Goal: Check status: Check status

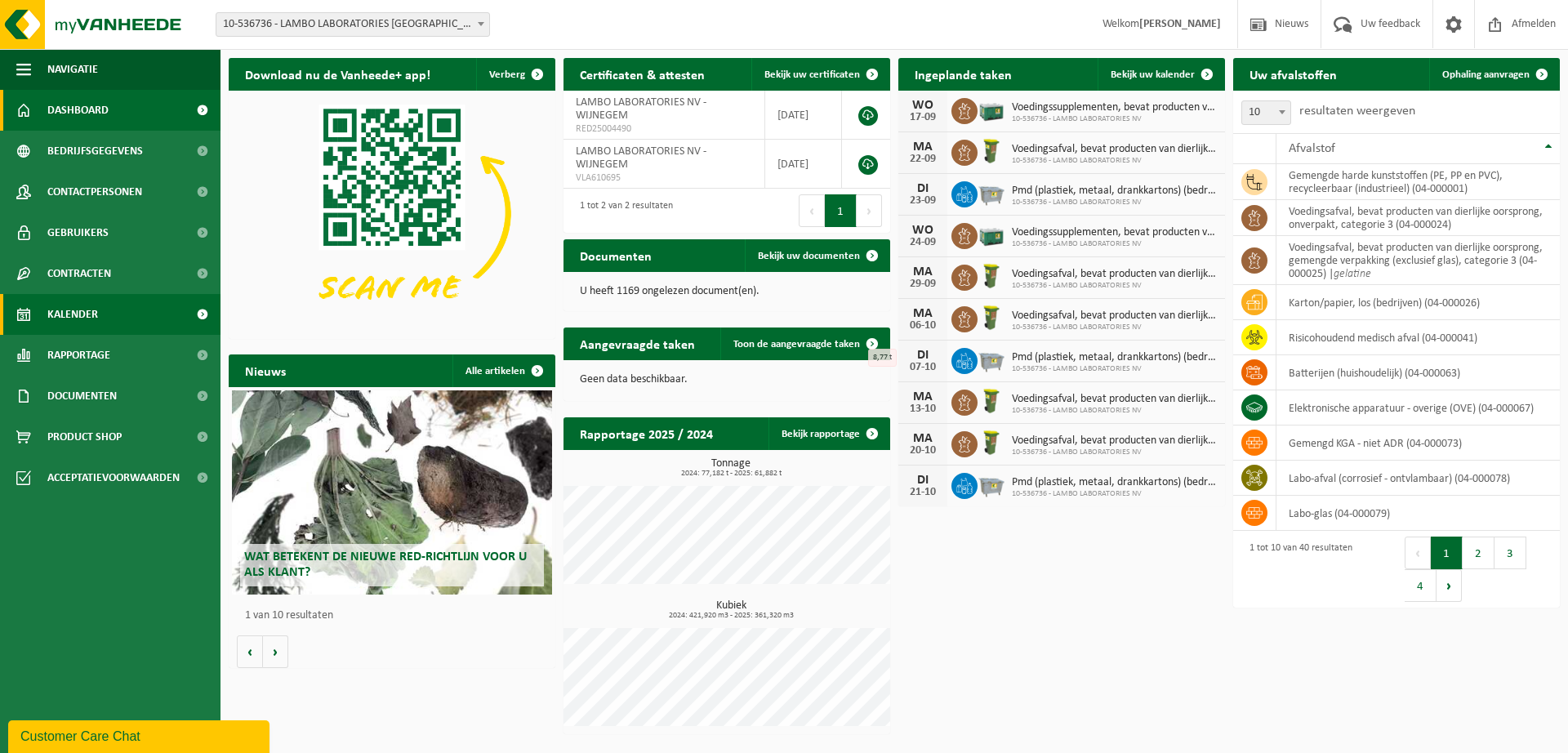
click at [110, 313] on link "Kalender" at bounding box center [110, 314] width 221 height 40
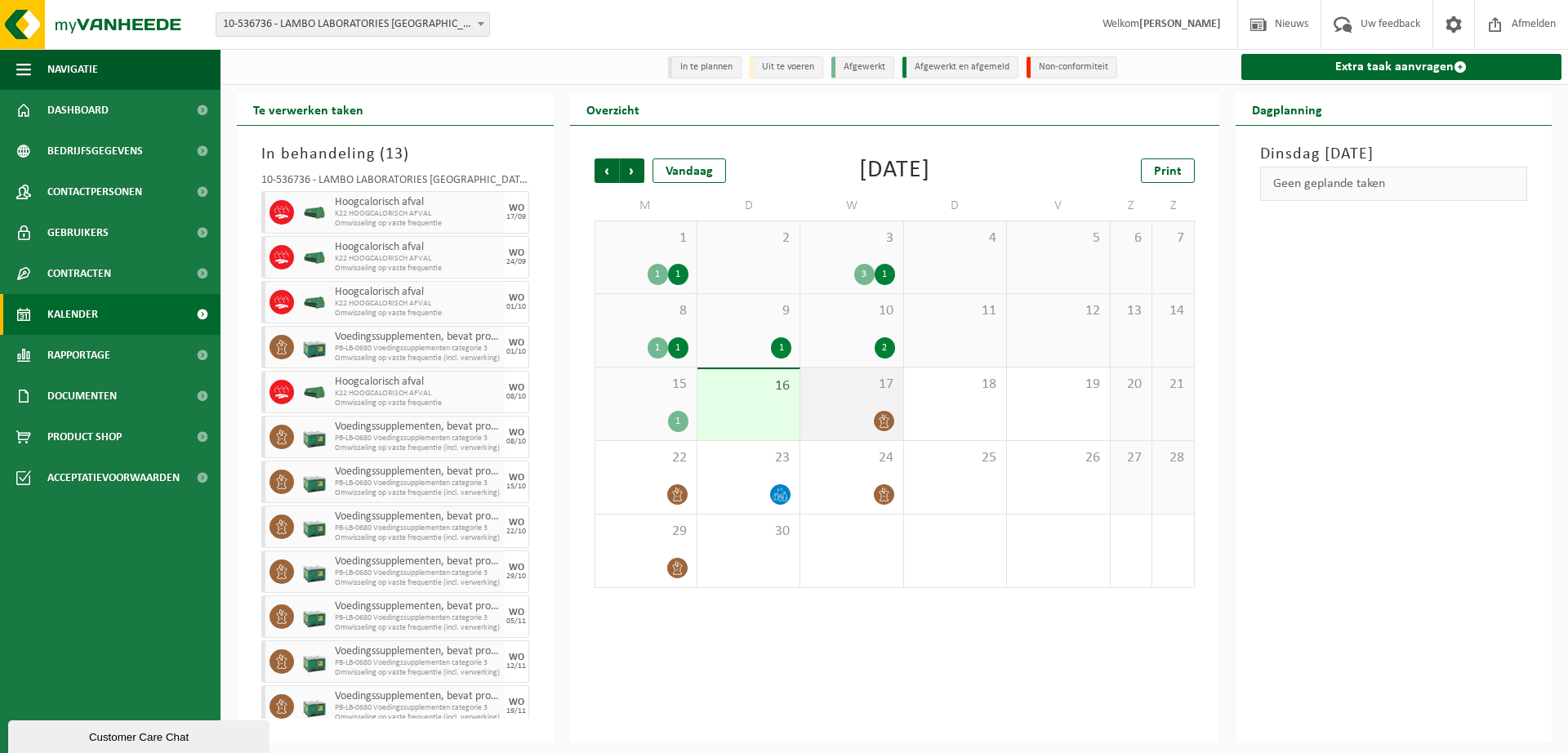
click at [878, 419] on icon at bounding box center [884, 420] width 14 height 14
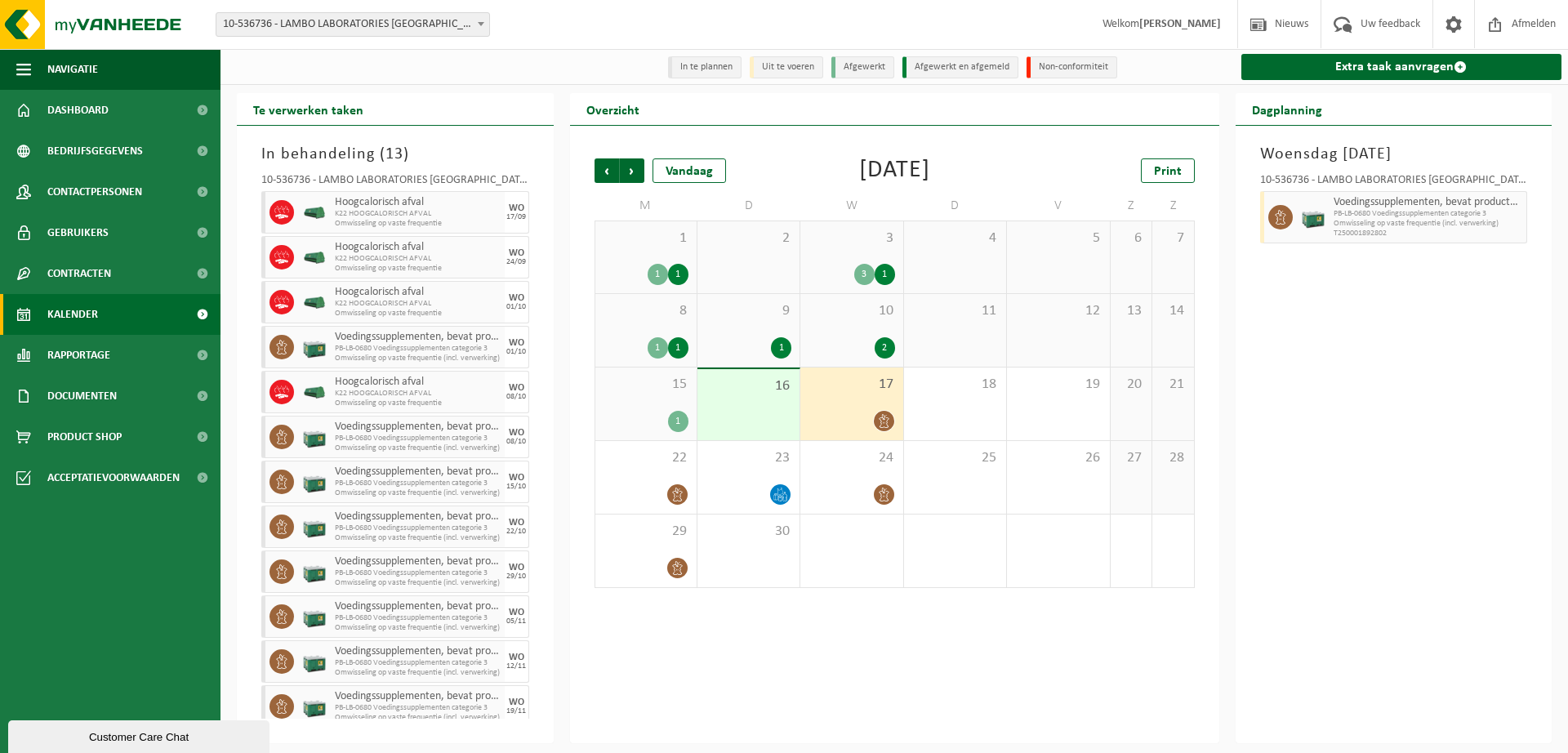
click at [878, 419] on icon at bounding box center [884, 420] width 14 height 14
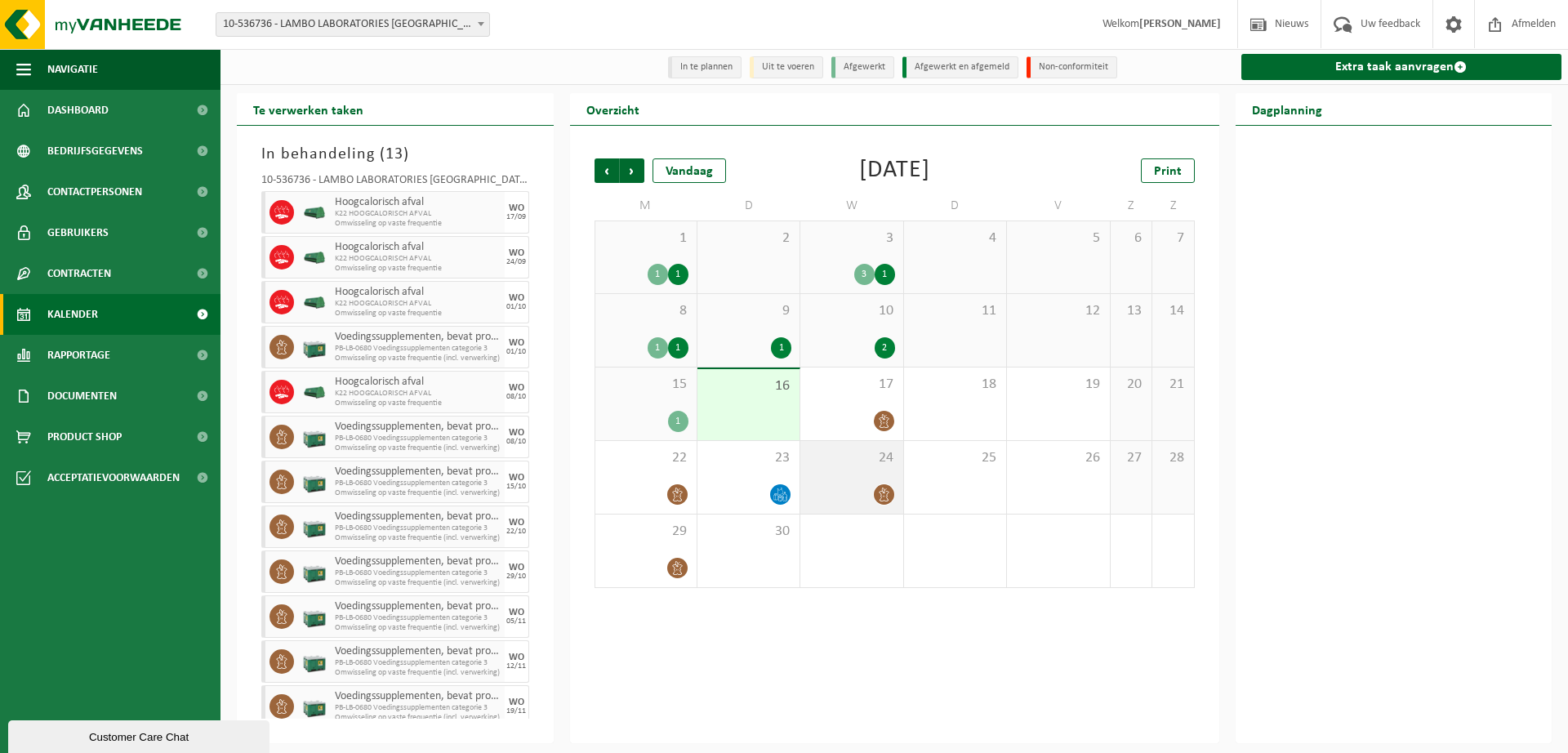
click at [889, 494] on icon at bounding box center [884, 494] width 14 height 14
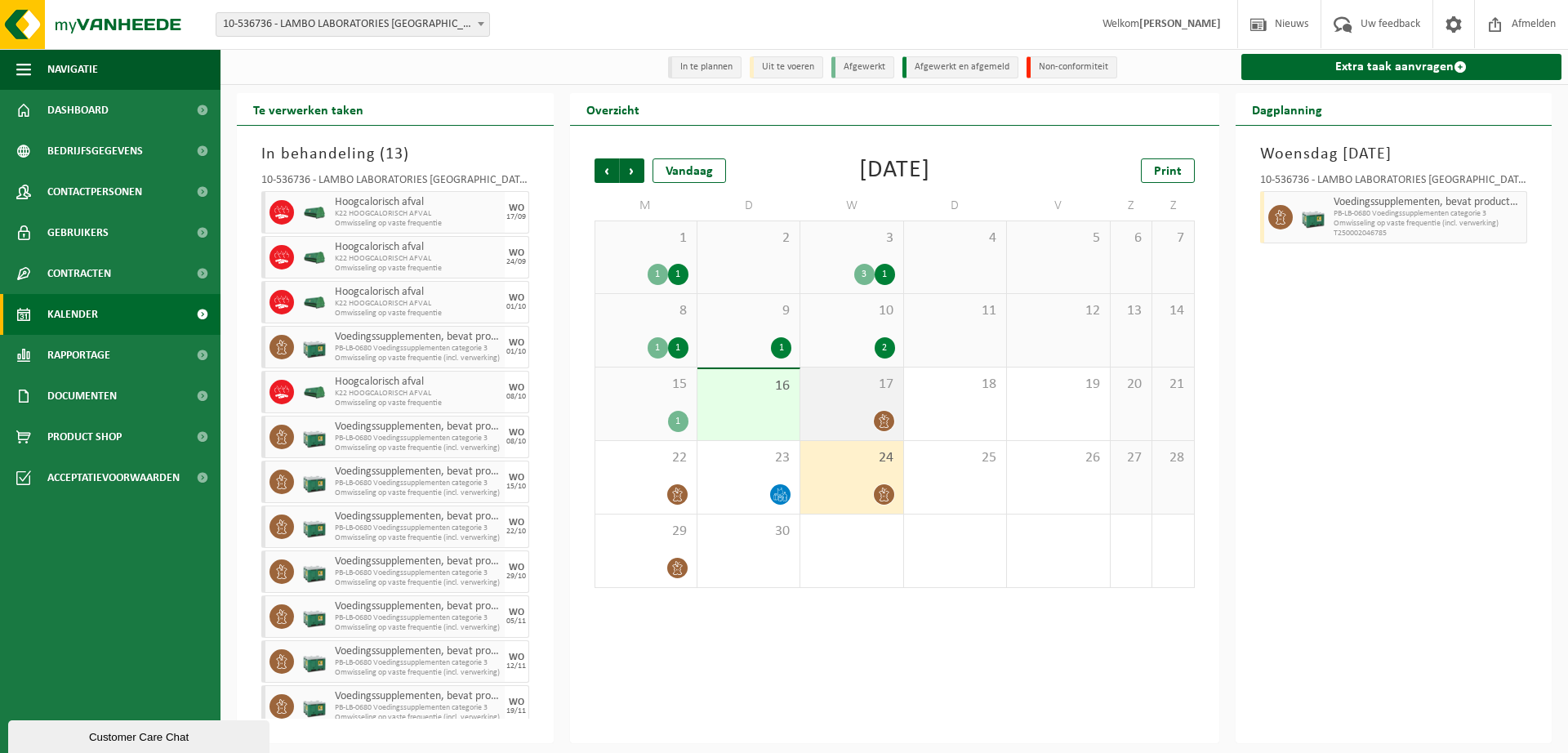
click at [893, 414] on div at bounding box center [884, 420] width 22 height 22
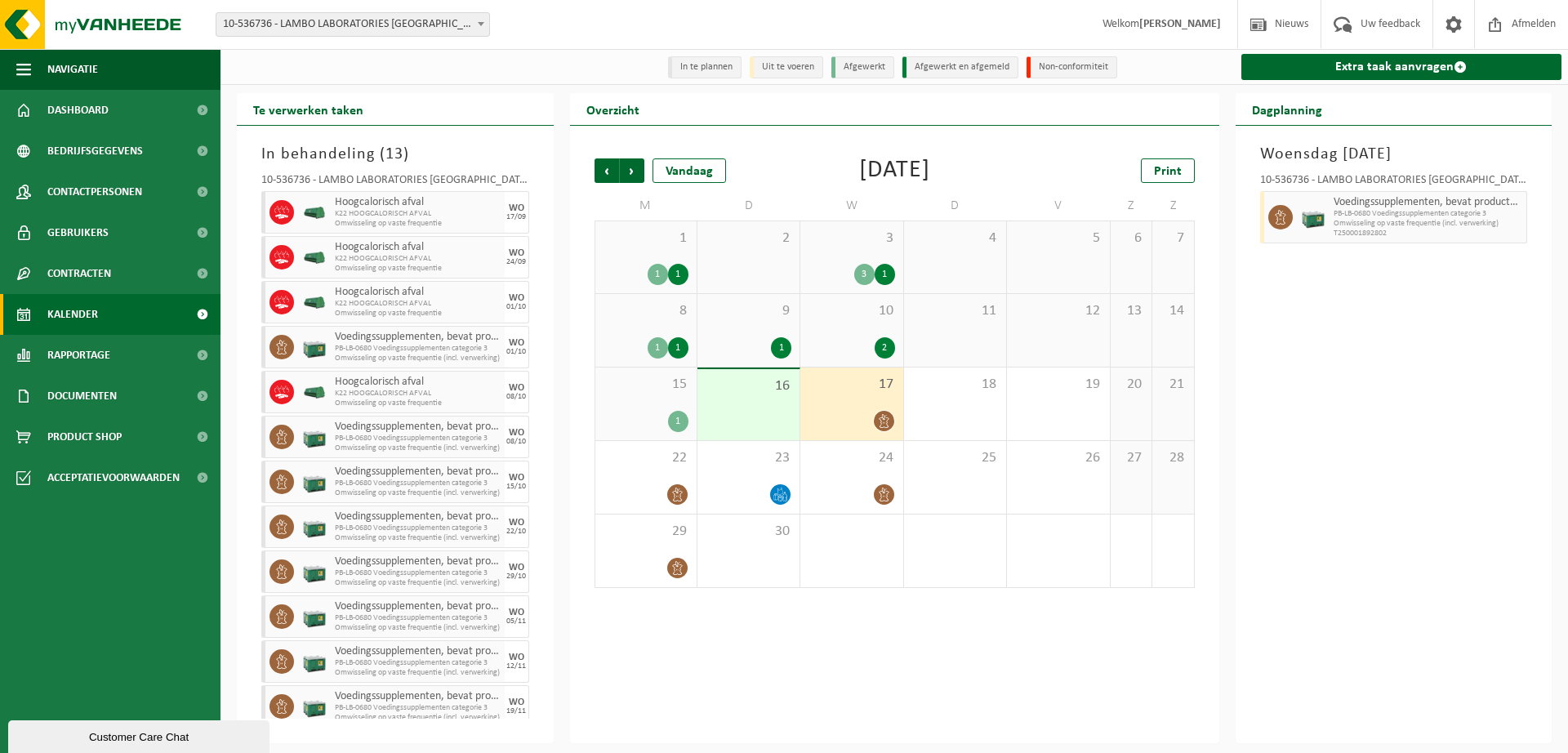
click at [880, 349] on div "2" at bounding box center [885, 348] width 21 height 21
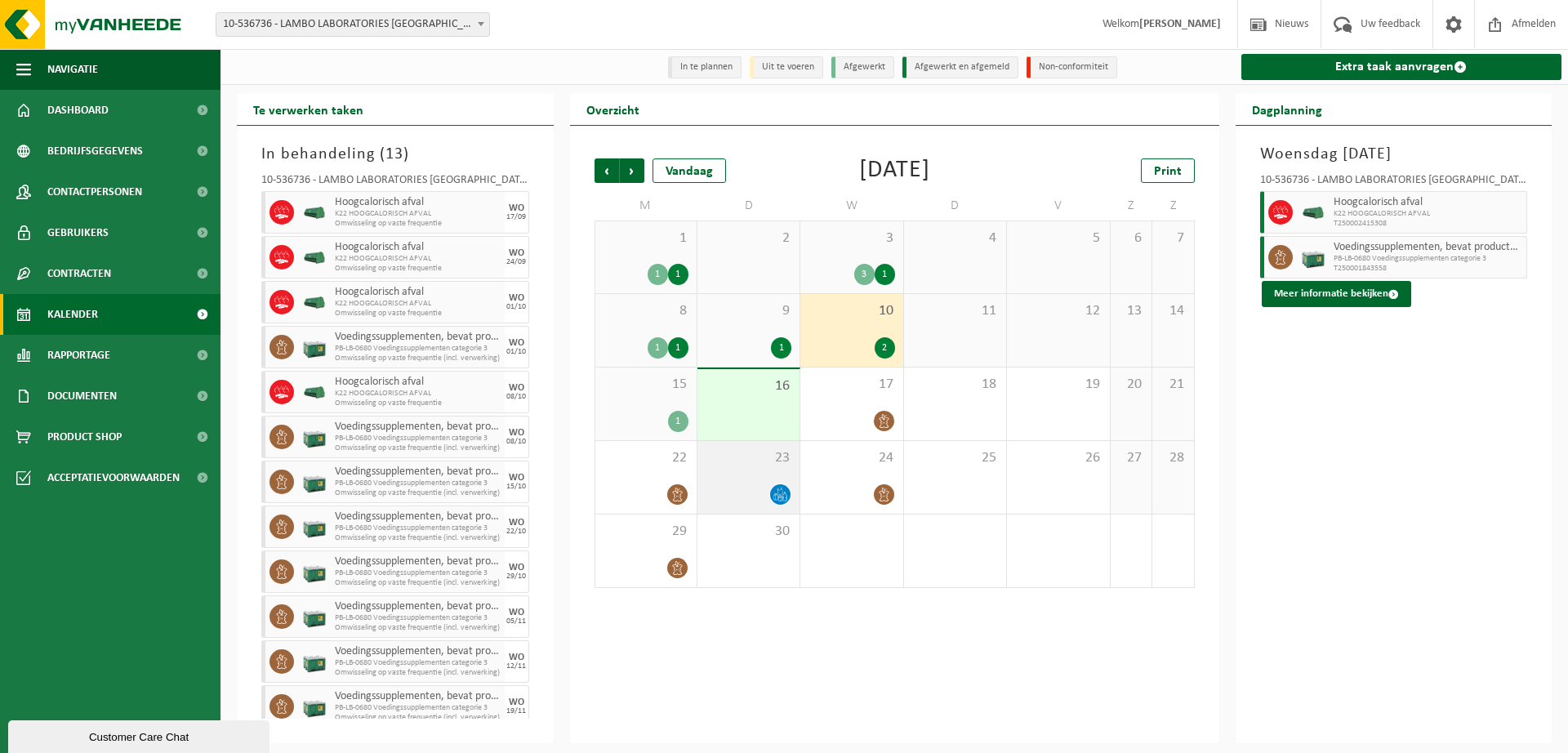
click at [784, 477] on div "23" at bounding box center [748, 477] width 102 height 73
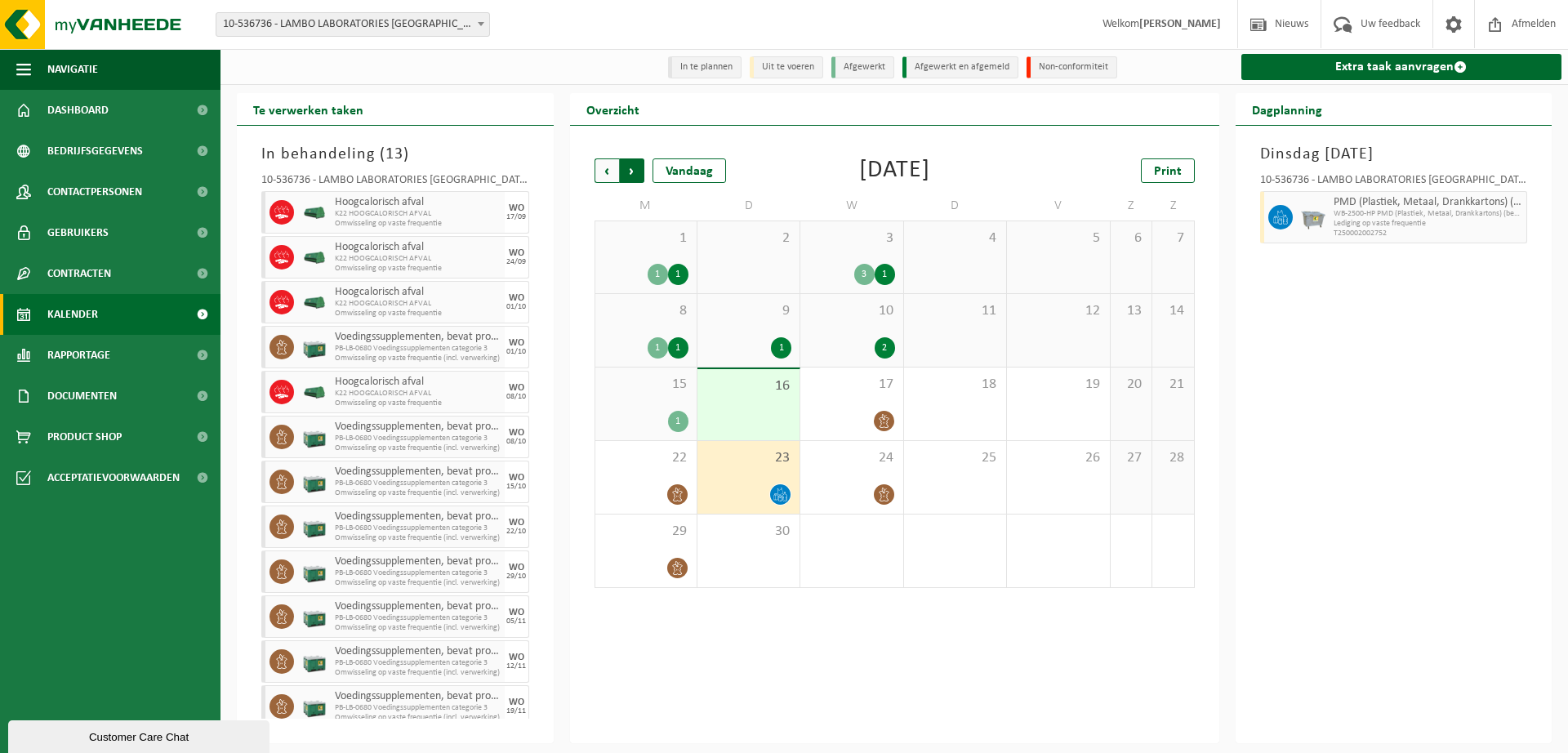
click at [609, 173] on span "Vorige" at bounding box center [607, 171] width 25 height 25
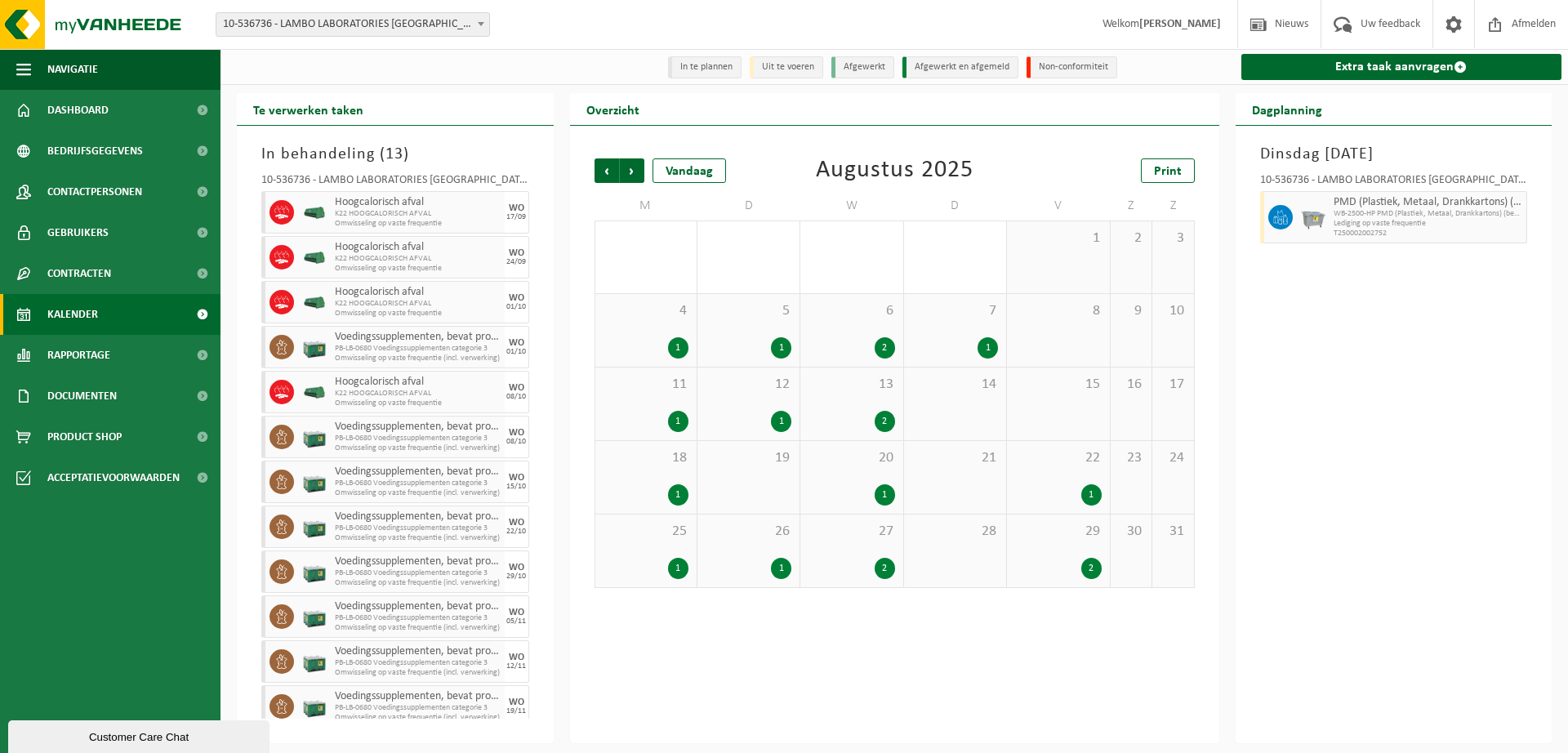
click at [888, 348] on div "2" at bounding box center [885, 348] width 21 height 21
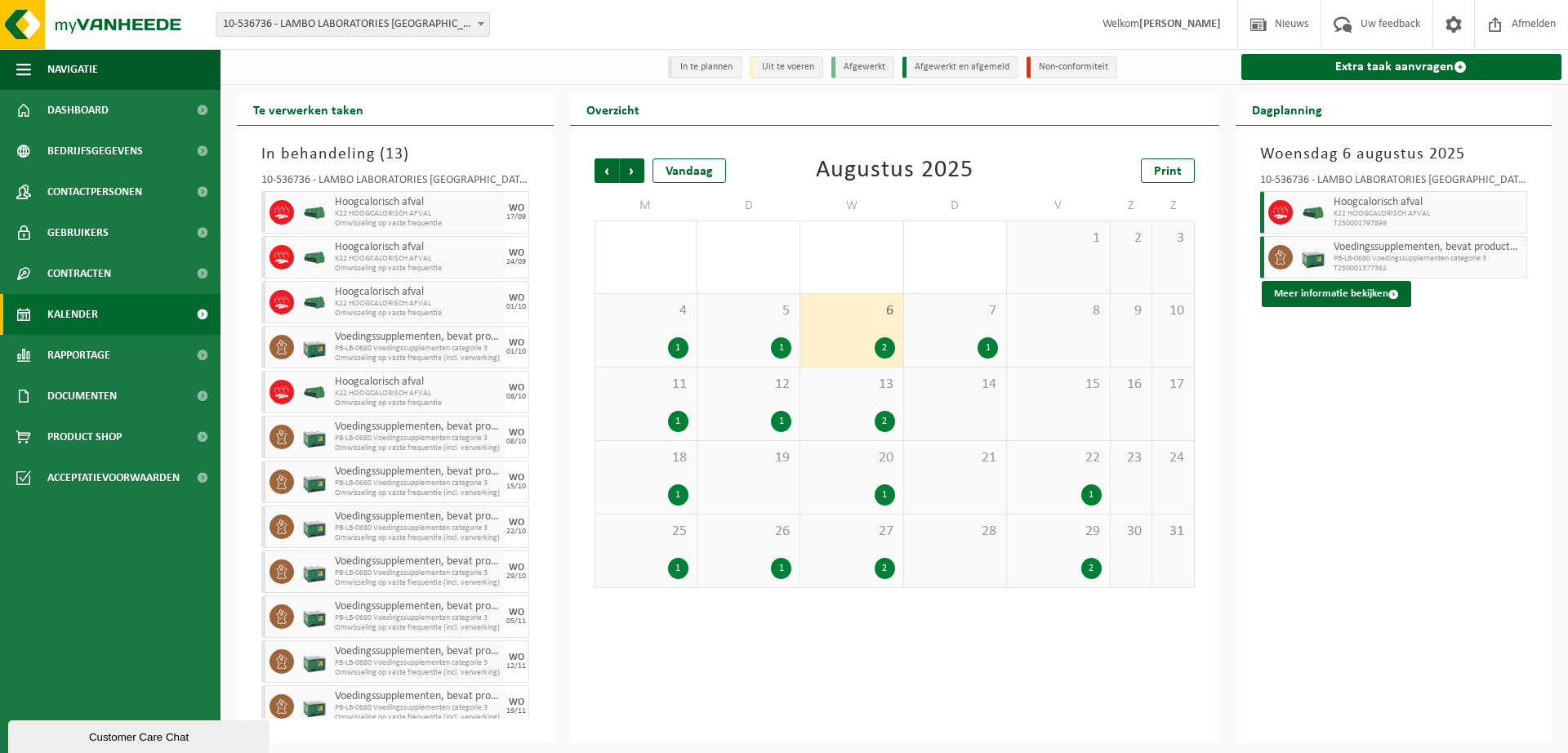
click at [879, 414] on div "2" at bounding box center [885, 421] width 21 height 21
click at [882, 494] on div "1" at bounding box center [885, 495] width 21 height 21
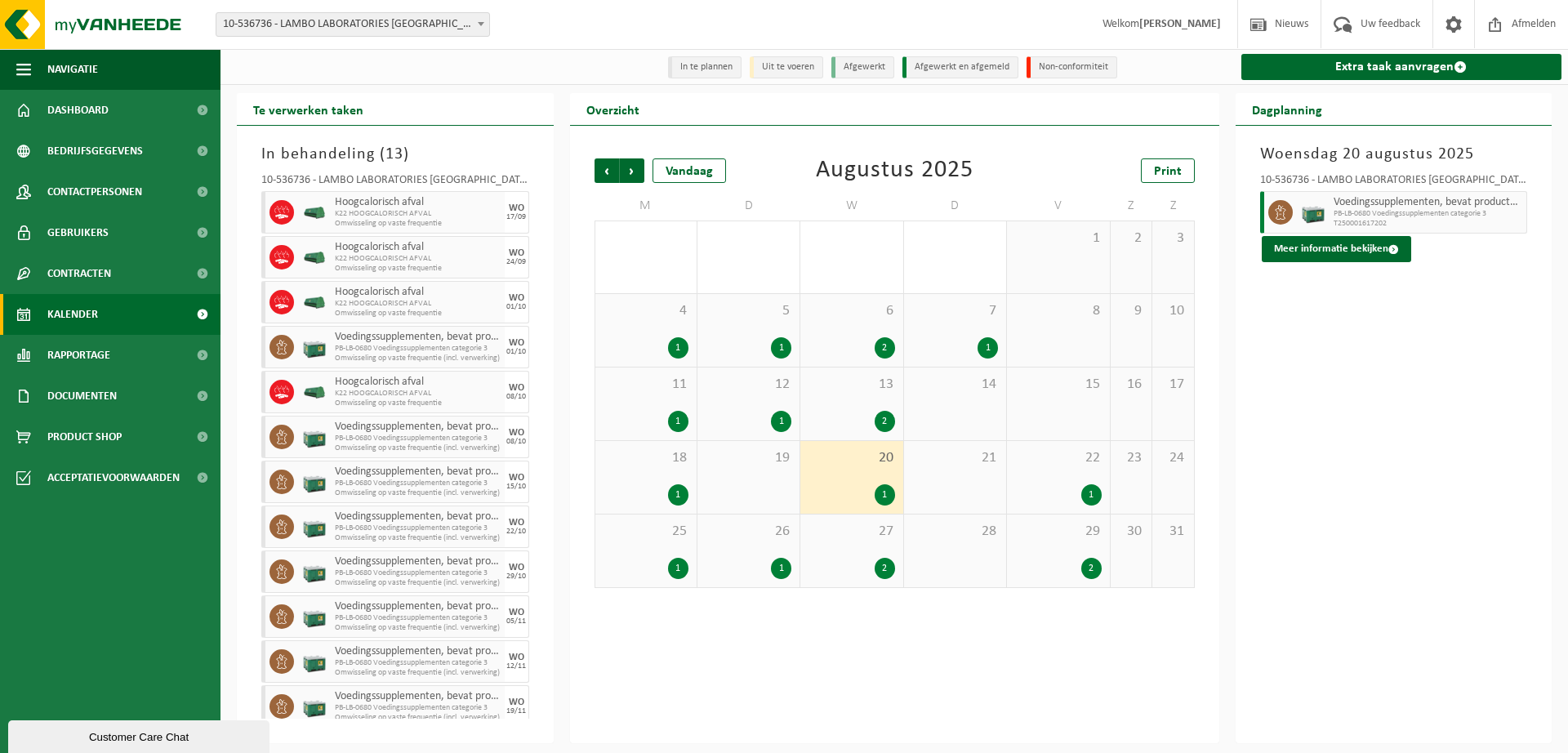
click at [792, 425] on div "12 1" at bounding box center [748, 404] width 102 height 73
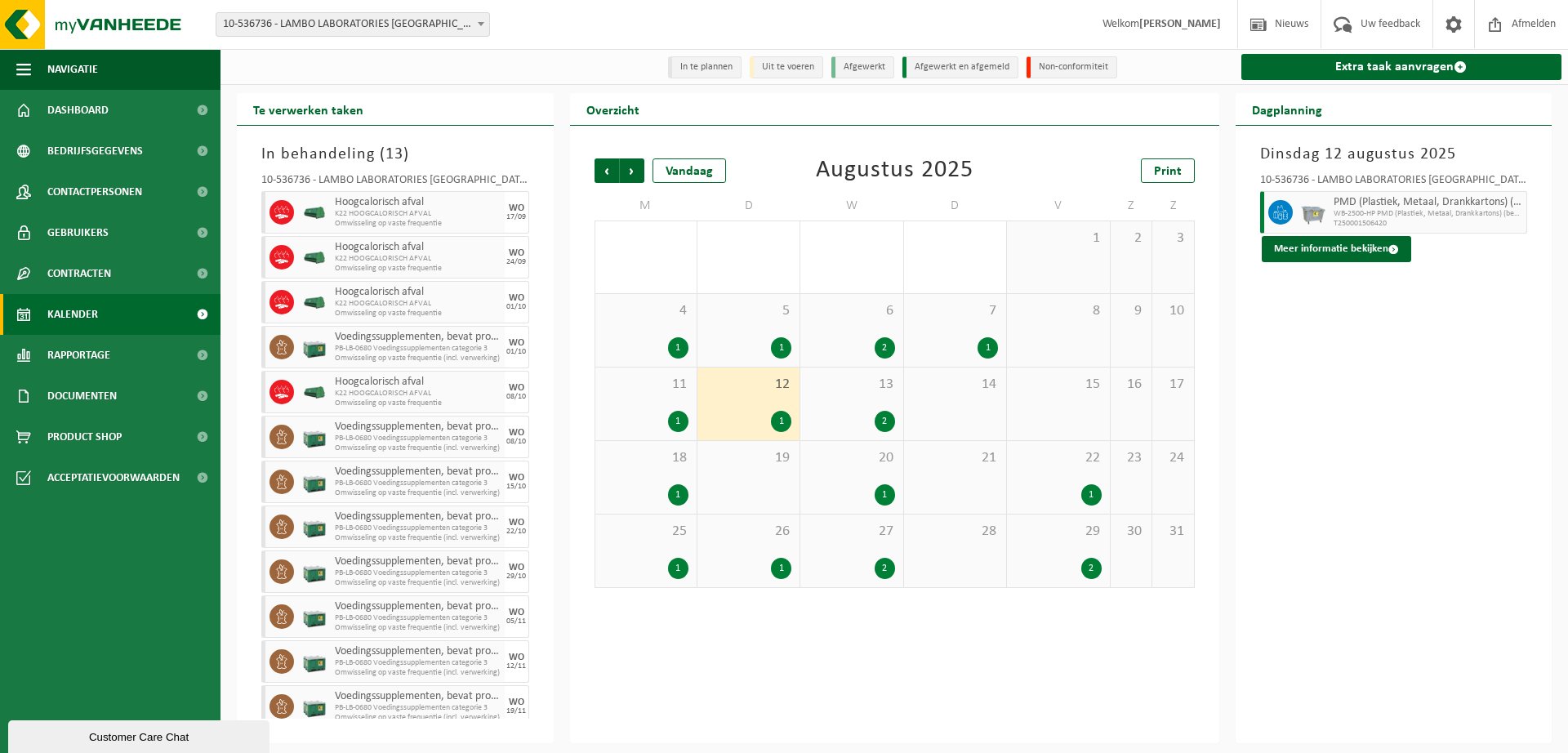
click at [681, 348] on div "1" at bounding box center [678, 348] width 21 height 21
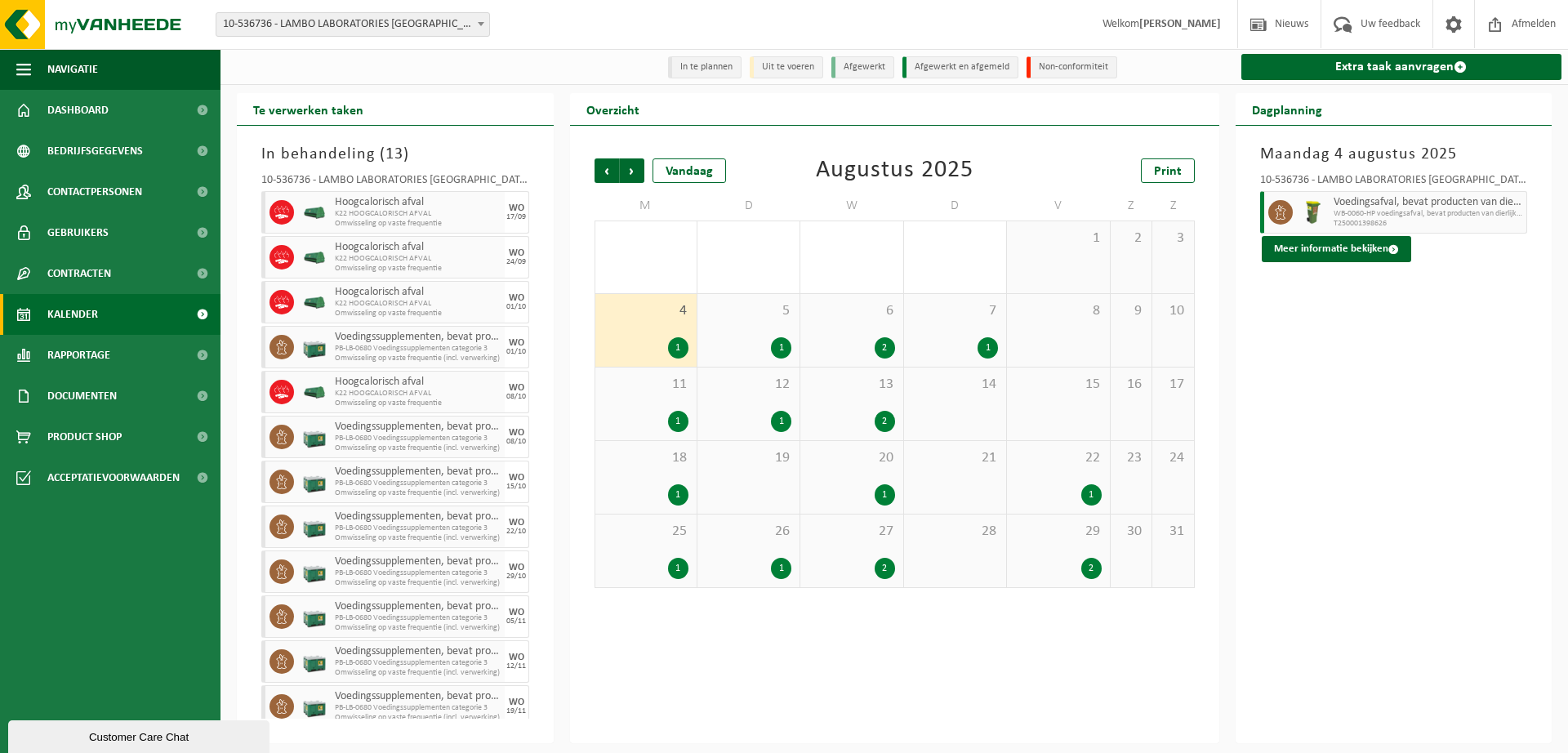
click at [982, 335] on div "7 1" at bounding box center [956, 330] width 102 height 73
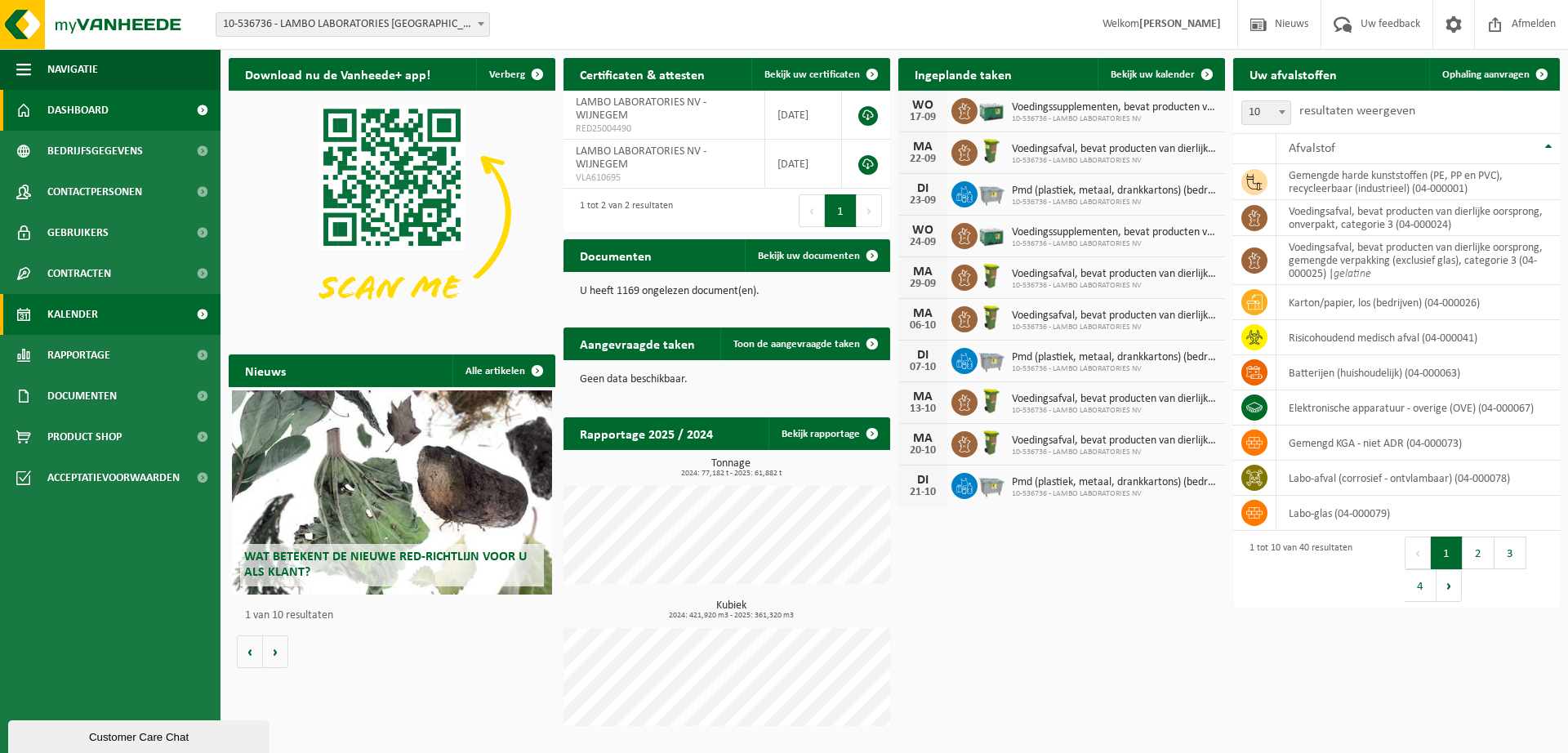
click at [63, 310] on span "Kalender" at bounding box center [72, 314] width 50 height 40
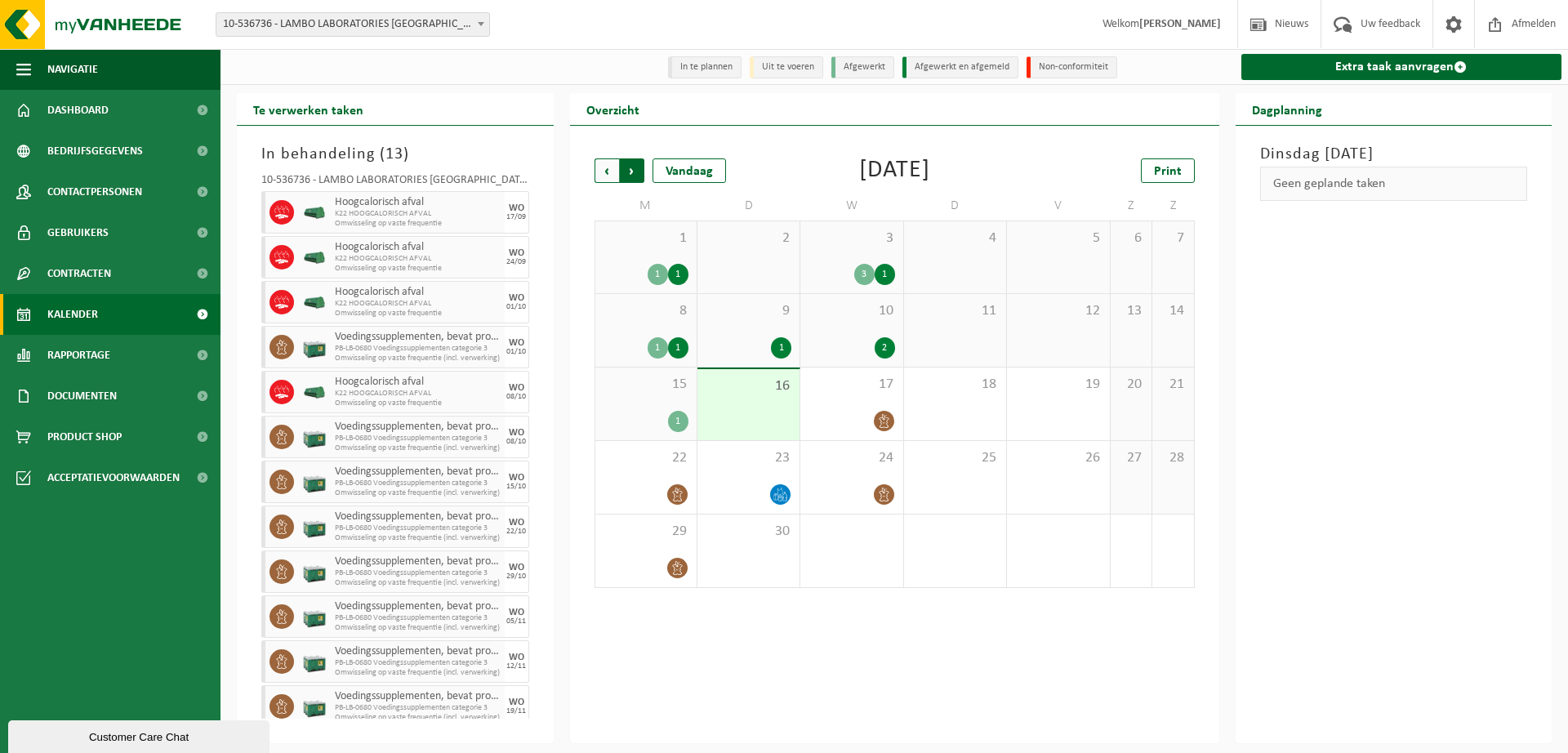
click at [606, 178] on span "Vorige" at bounding box center [607, 171] width 25 height 25
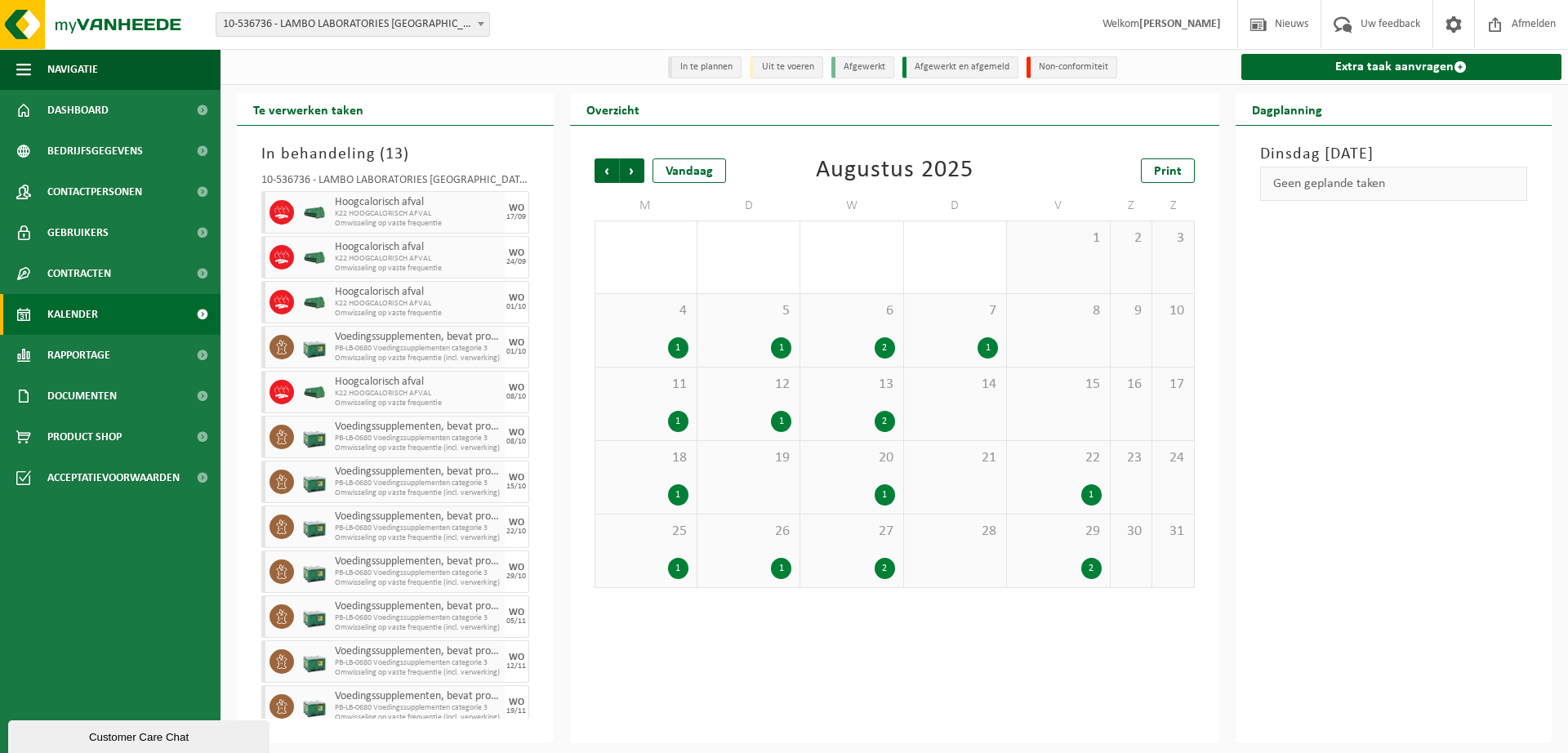
click at [606, 178] on span "Vorige" at bounding box center [607, 171] width 25 height 25
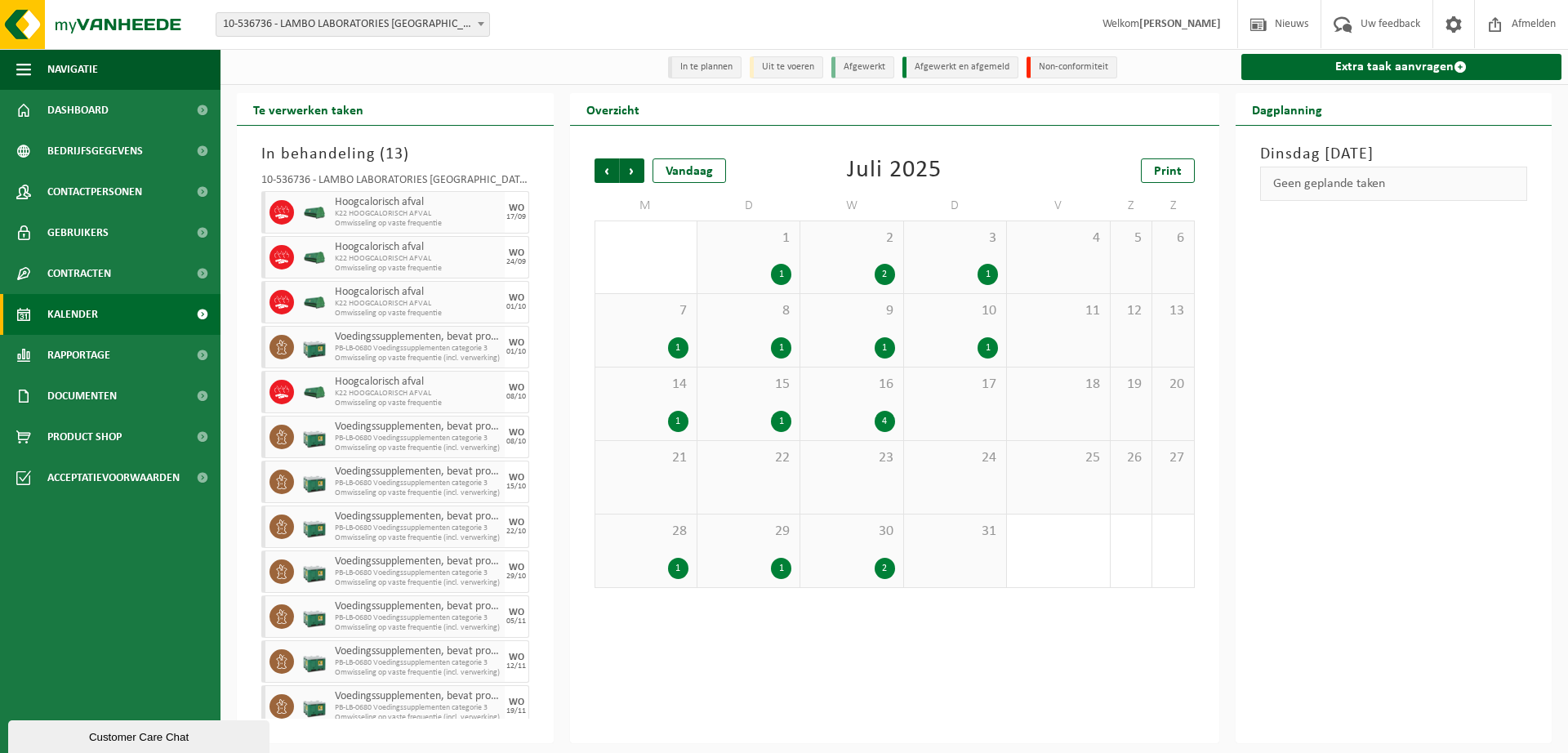
click at [606, 178] on span "Vorige" at bounding box center [607, 171] width 25 height 25
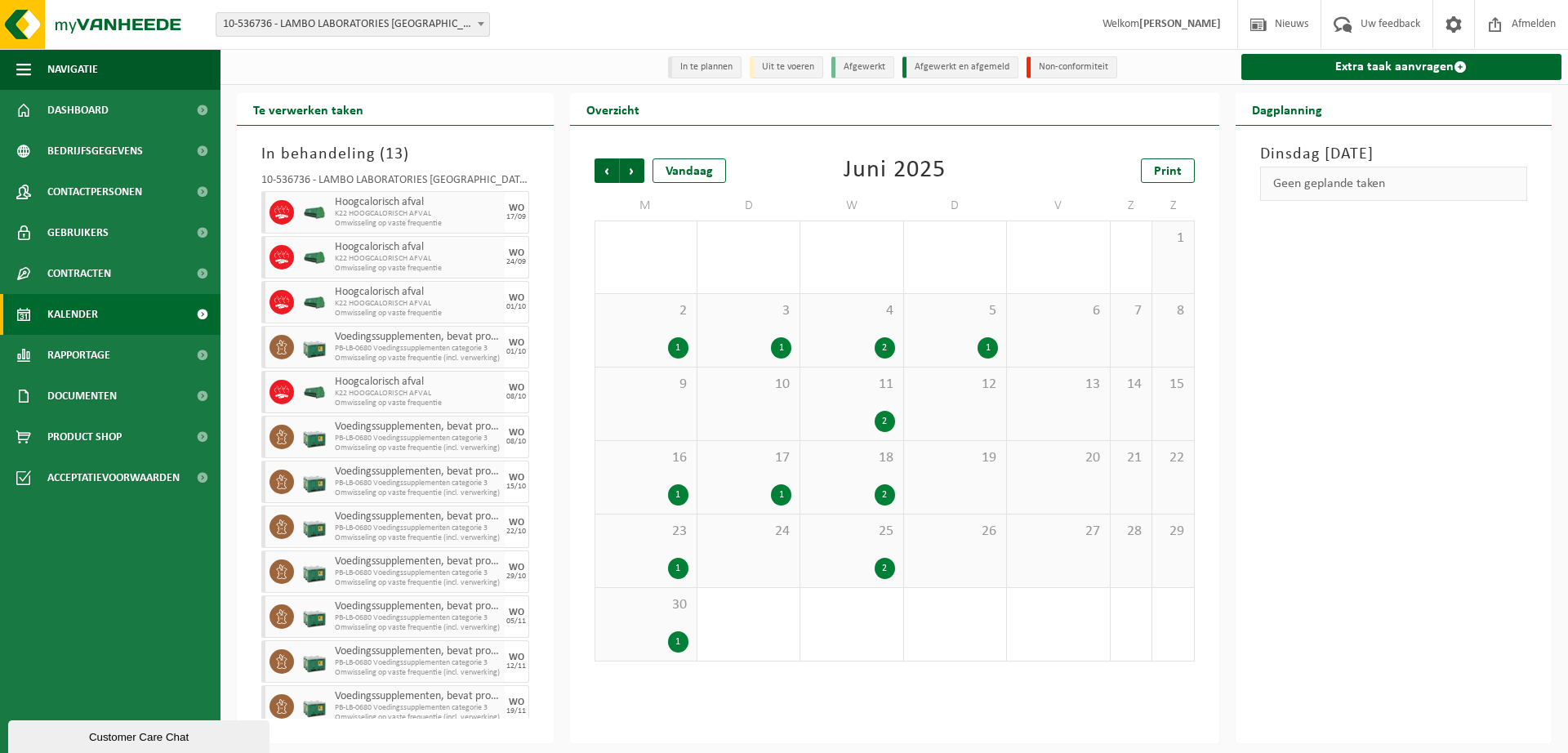
click at [787, 332] on div "3 1" at bounding box center [748, 330] width 102 height 73
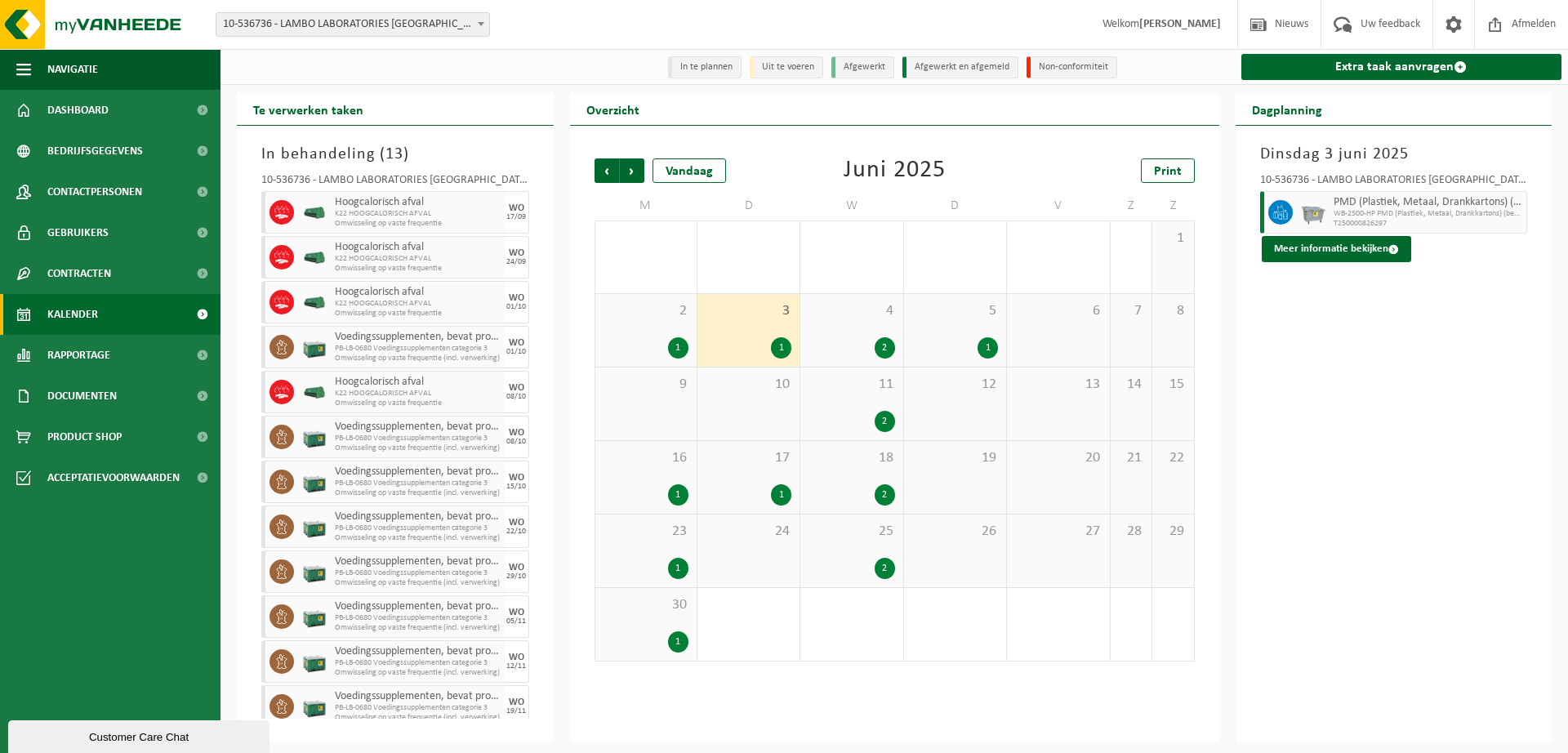
click at [679, 334] on div "2 1" at bounding box center [646, 330] width 102 height 73
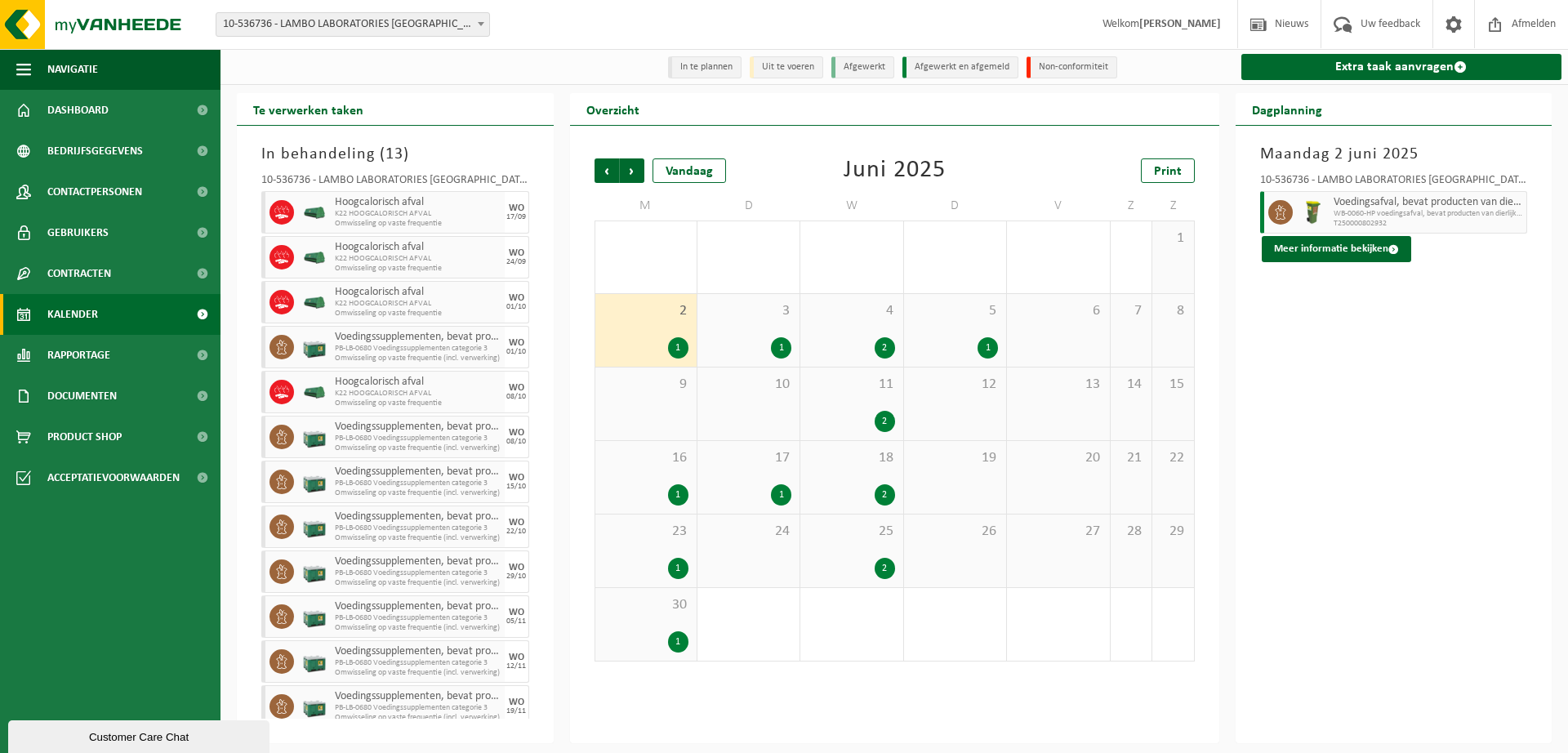
click at [855, 333] on div "4 2" at bounding box center [852, 330] width 102 height 73
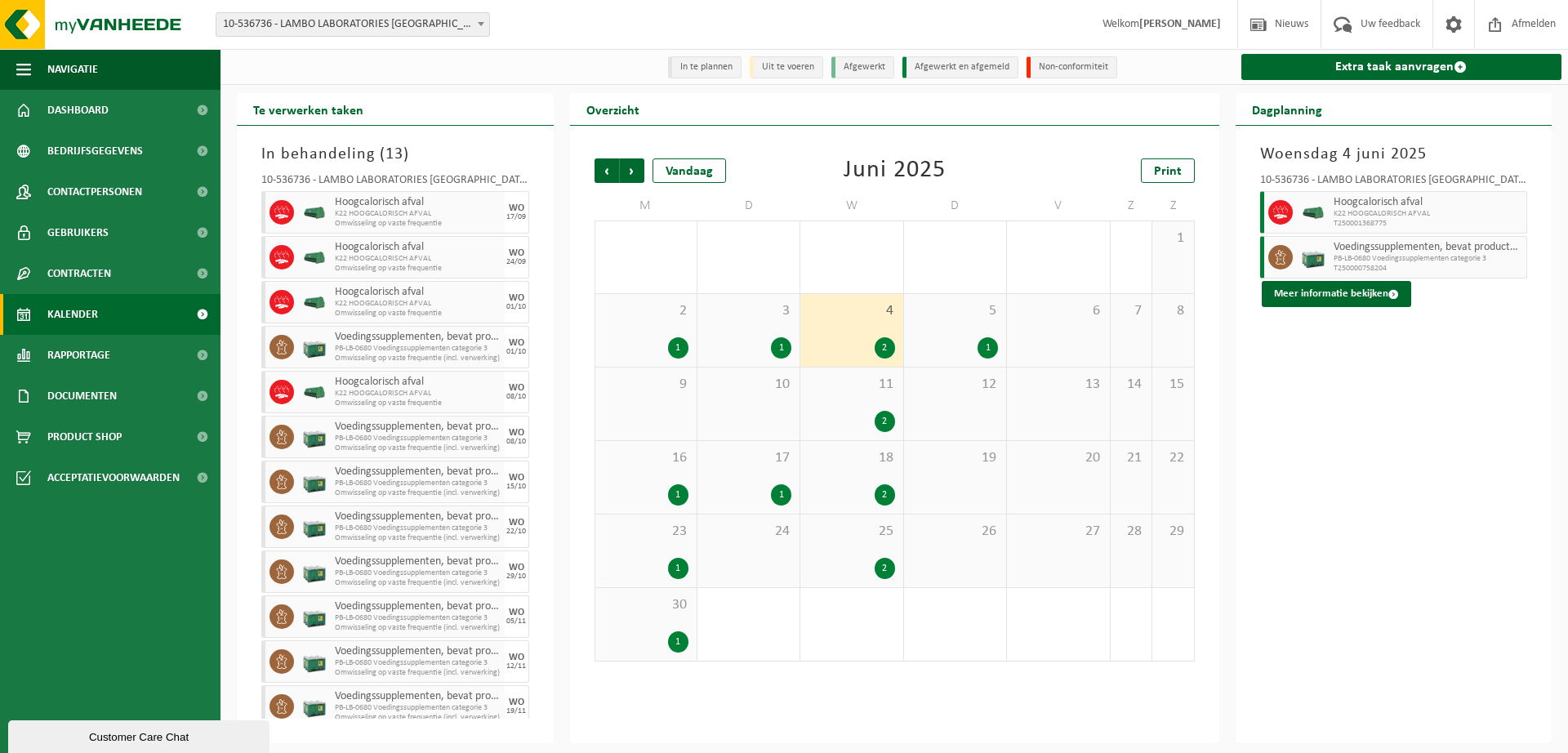
click at [868, 417] on div "2" at bounding box center [852, 421] width 86 height 21
click at [865, 344] on div "2" at bounding box center [852, 348] width 86 height 21
click at [868, 482] on div "18 2" at bounding box center [852, 477] width 102 height 73
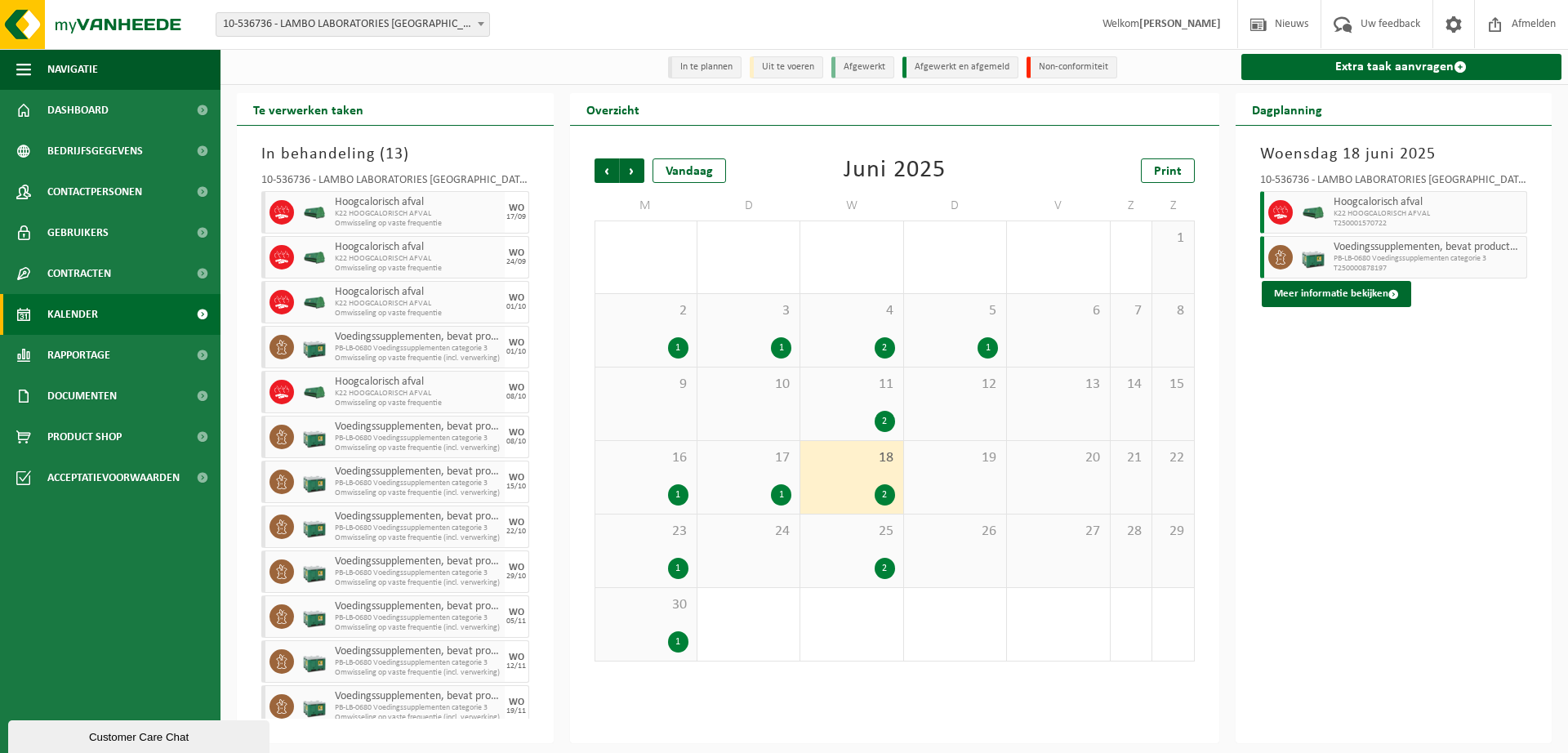
click at [866, 558] on div "2" at bounding box center [852, 568] width 86 height 21
click at [961, 332] on div "5 1" at bounding box center [956, 330] width 102 height 73
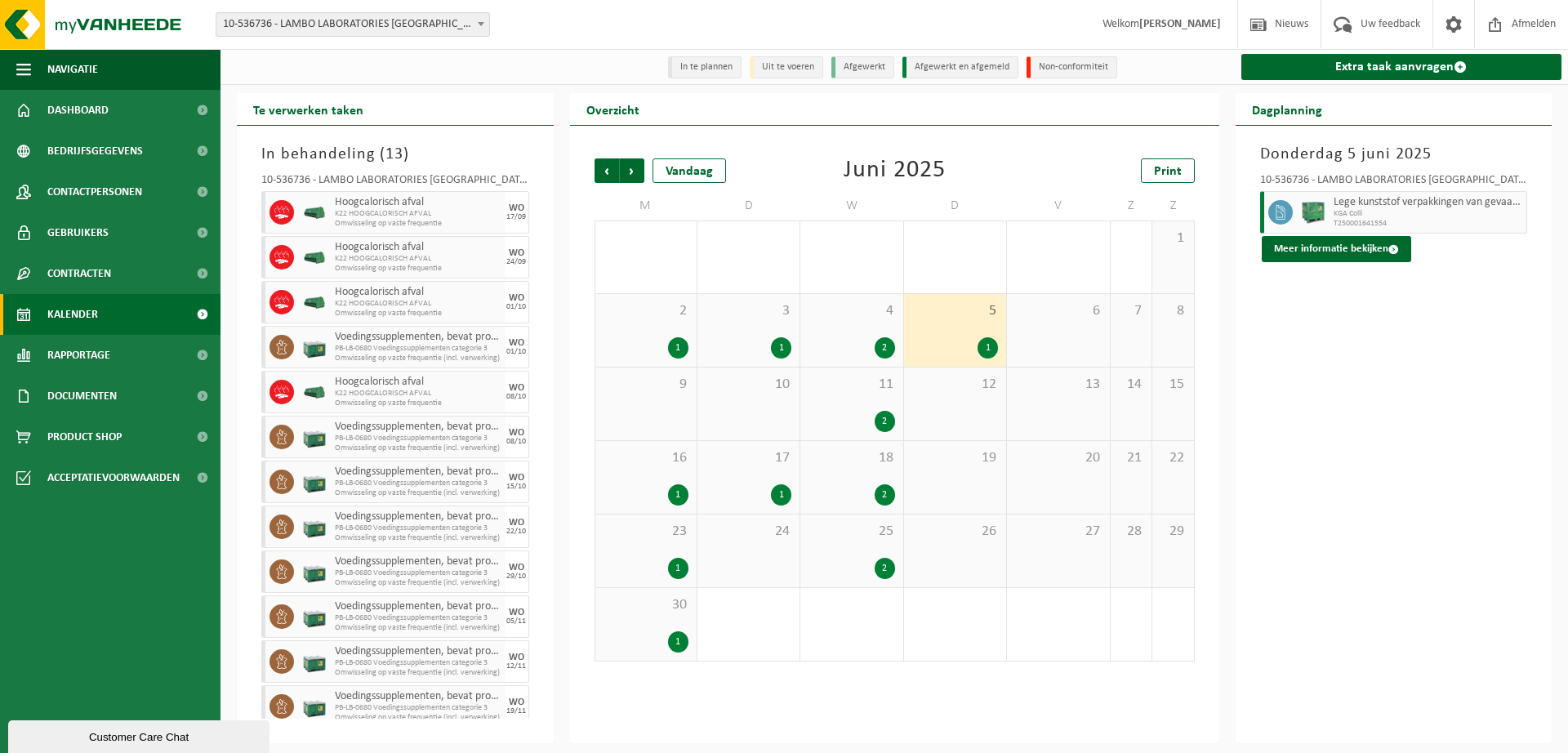
click at [680, 547] on div "23 1" at bounding box center [646, 551] width 102 height 73
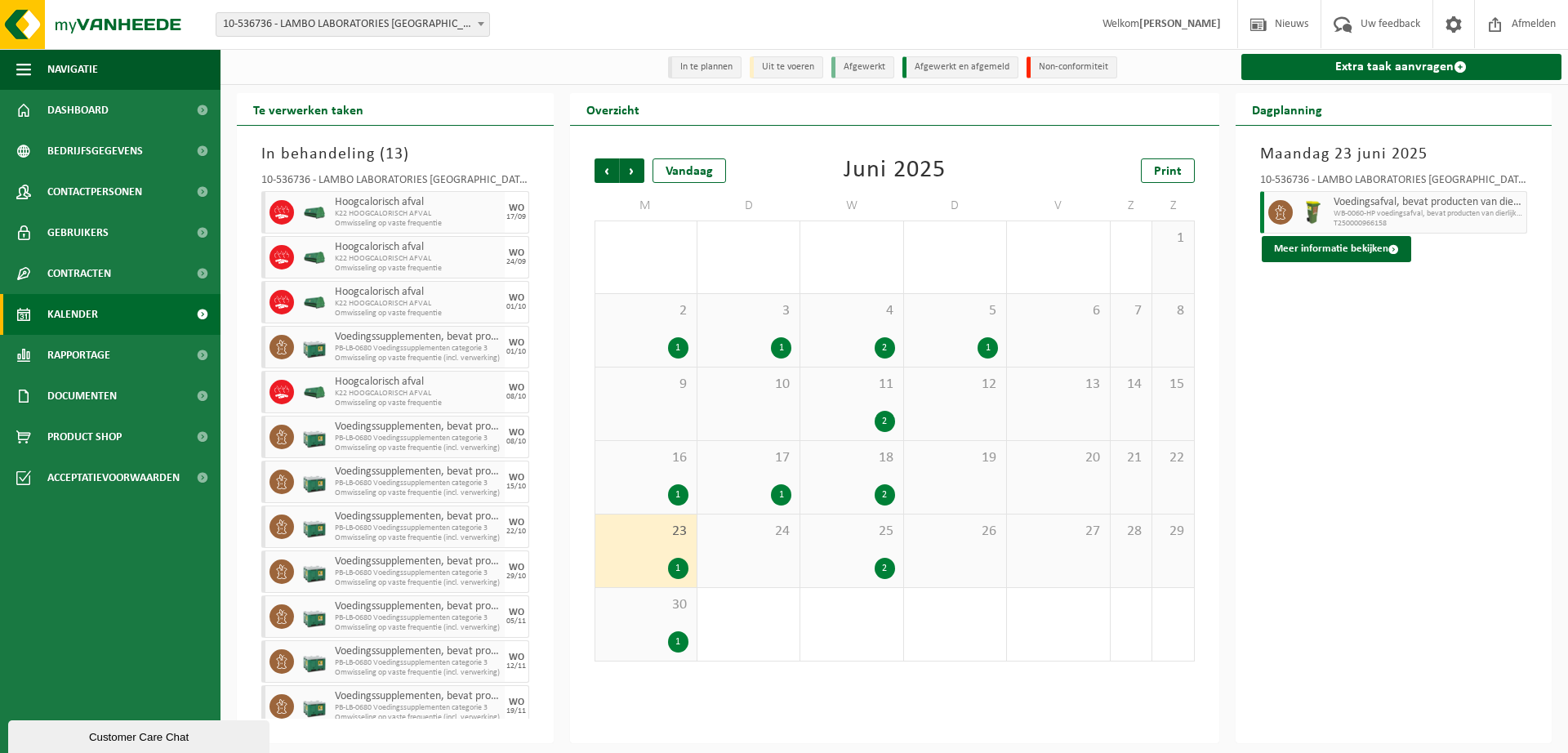
click at [853, 542] on div "25 2" at bounding box center [852, 551] width 102 height 73
